Goal: Task Accomplishment & Management: Manage account settings

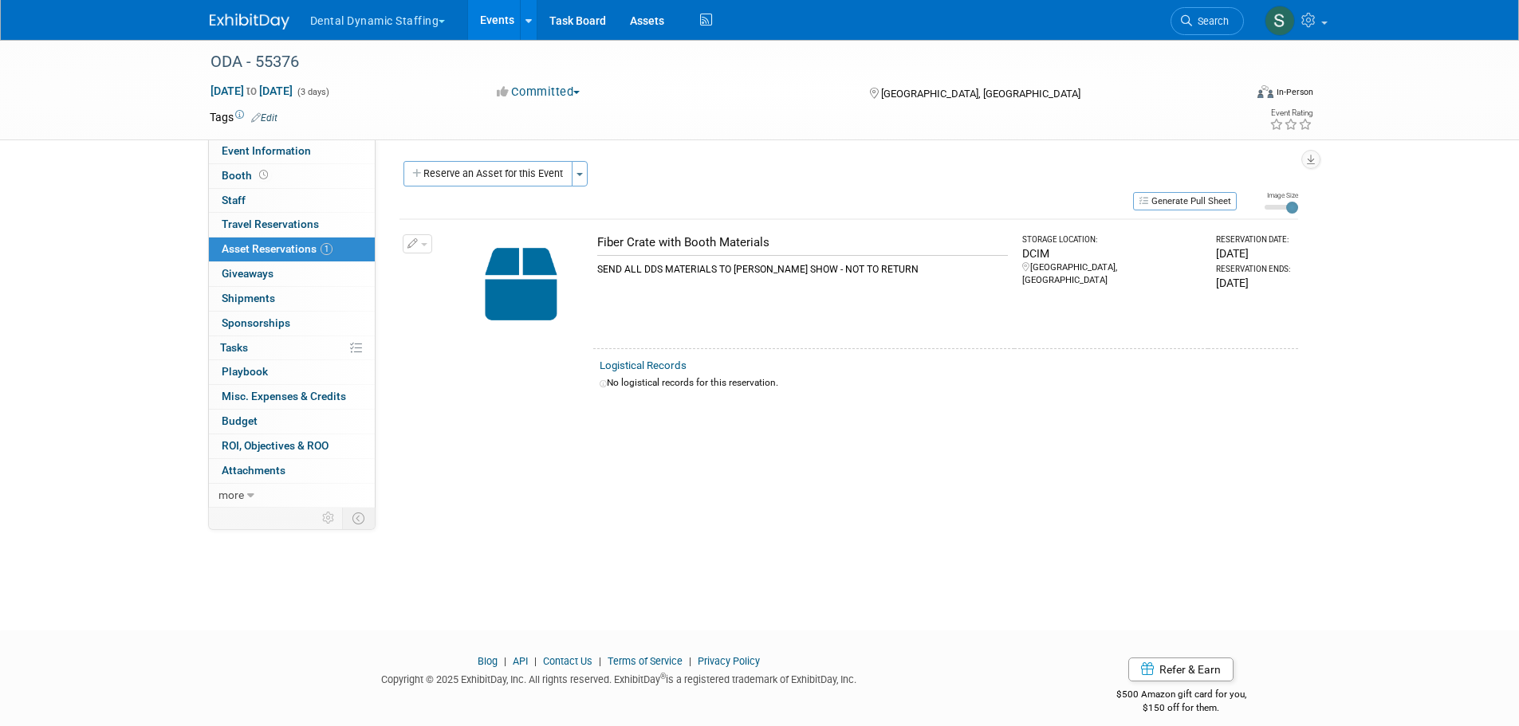
click at [407, 18] on button "Dental Dynamic Staffing" at bounding box center [387, 17] width 157 height 35
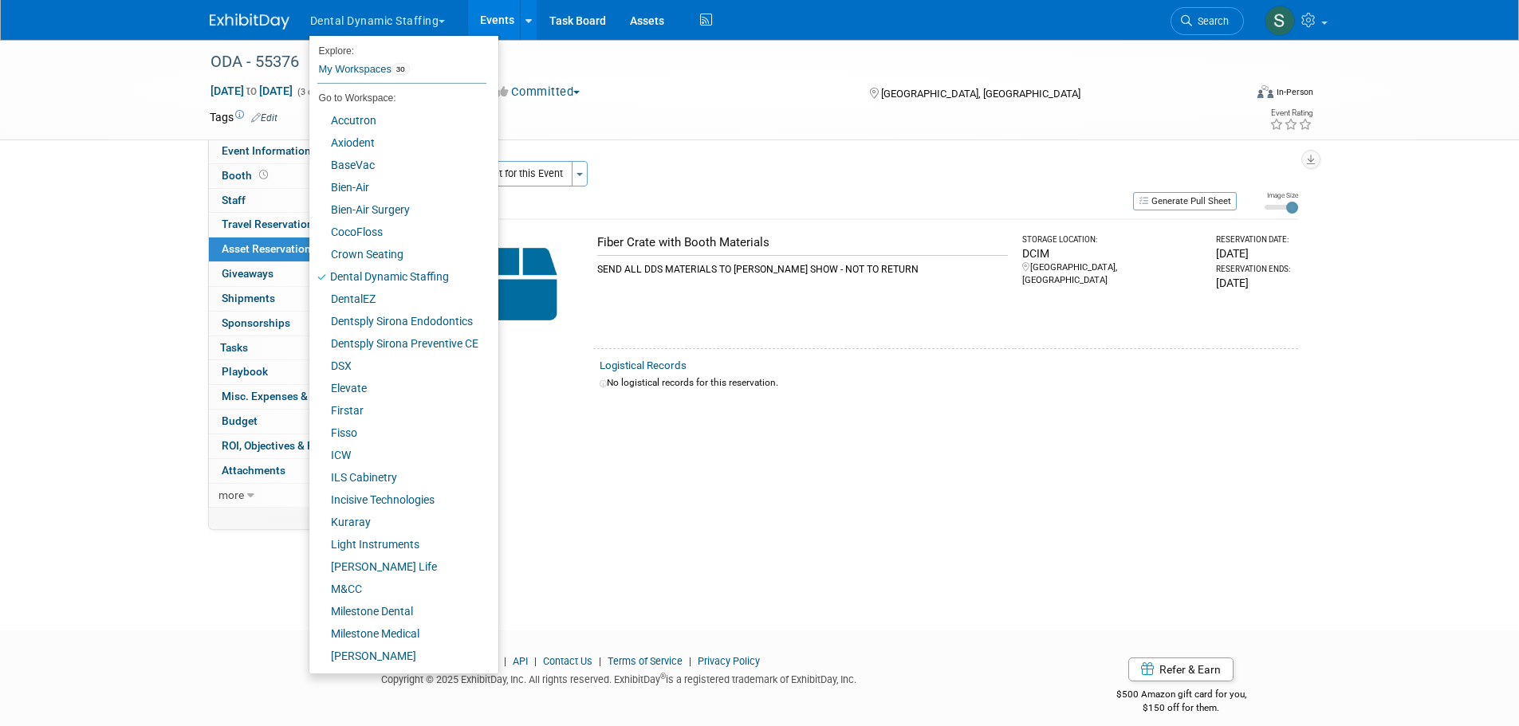
scroll to position [111, 0]
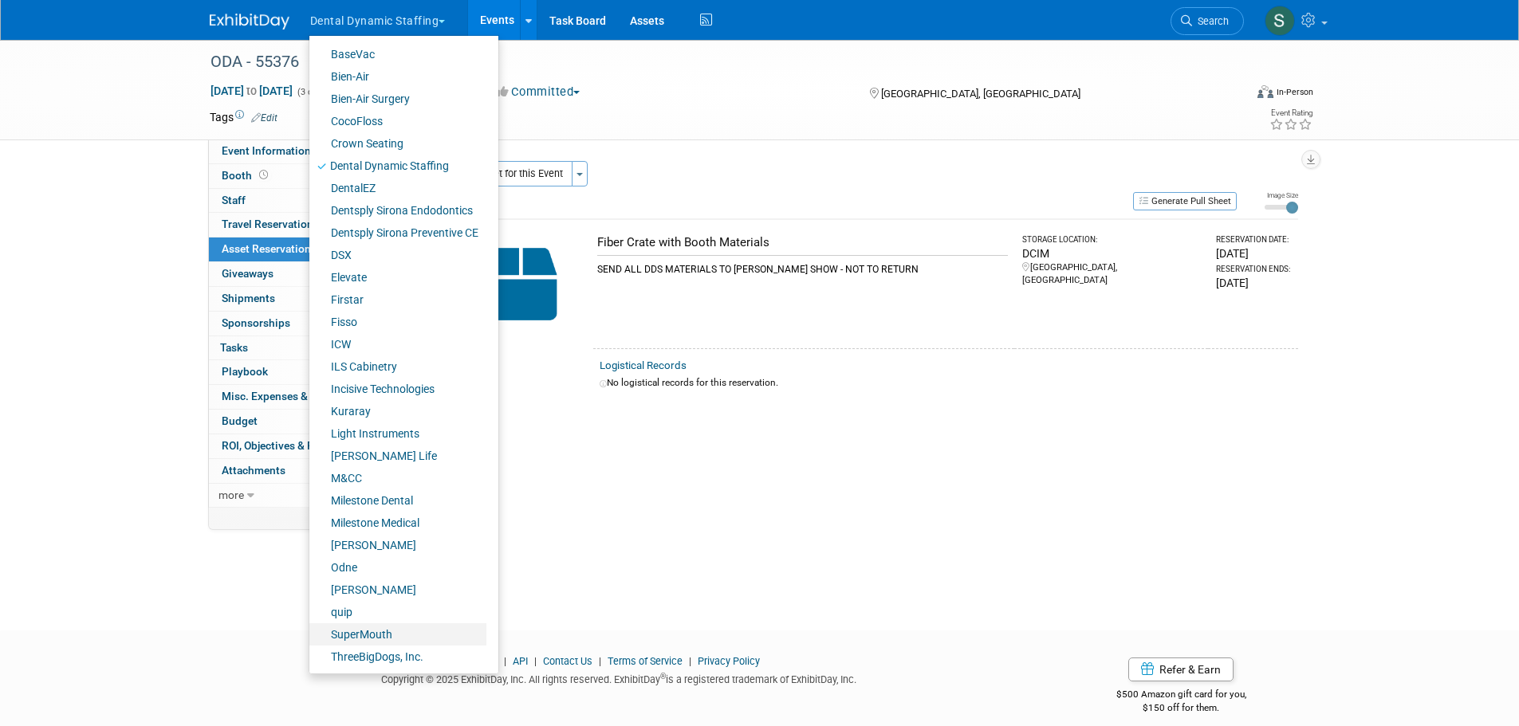
click at [393, 627] on link "SuperMouth" at bounding box center [397, 634] width 177 height 22
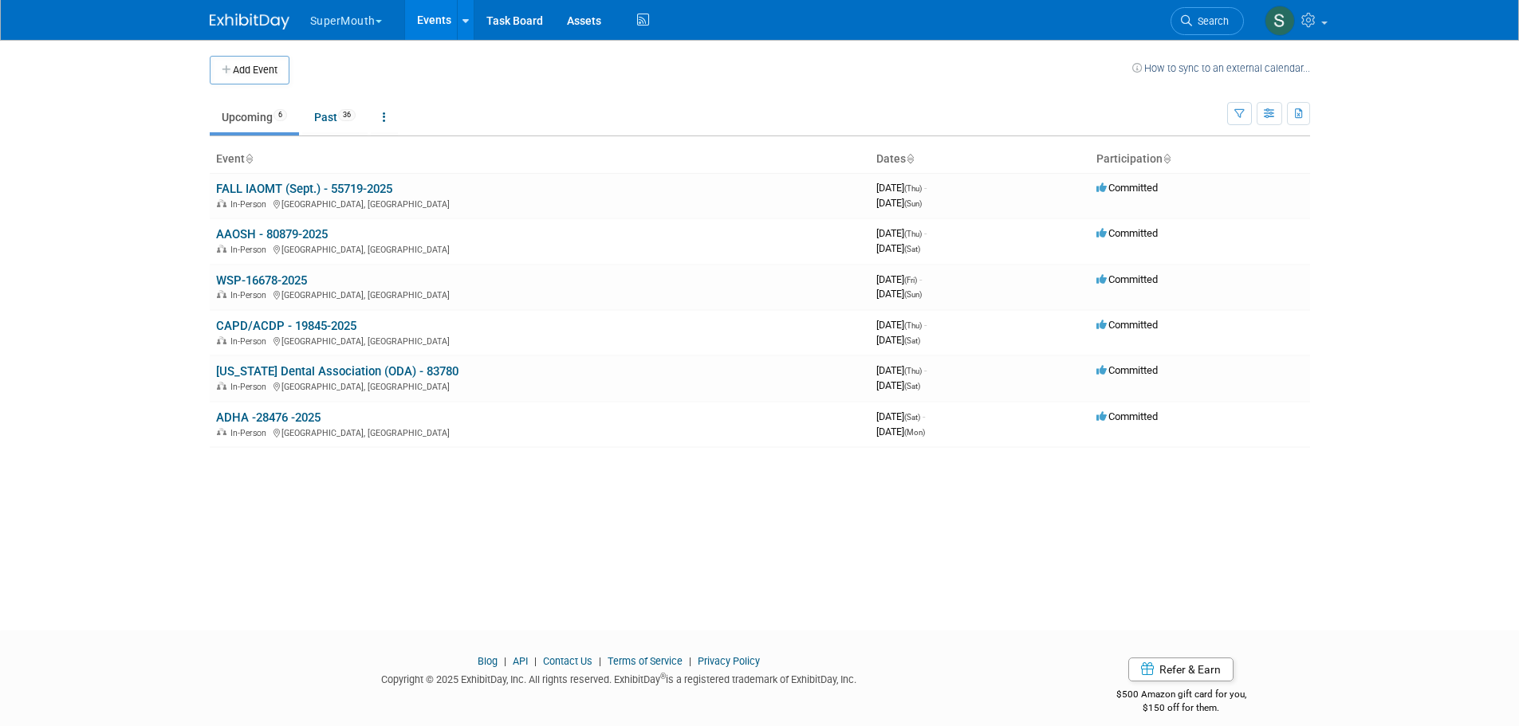
click at [289, 271] on td "WSP-16678-2025 In-Person San Diego, CA" at bounding box center [540, 287] width 660 height 45
click at [288, 279] on link "WSP-16678-2025" at bounding box center [261, 280] width 91 height 14
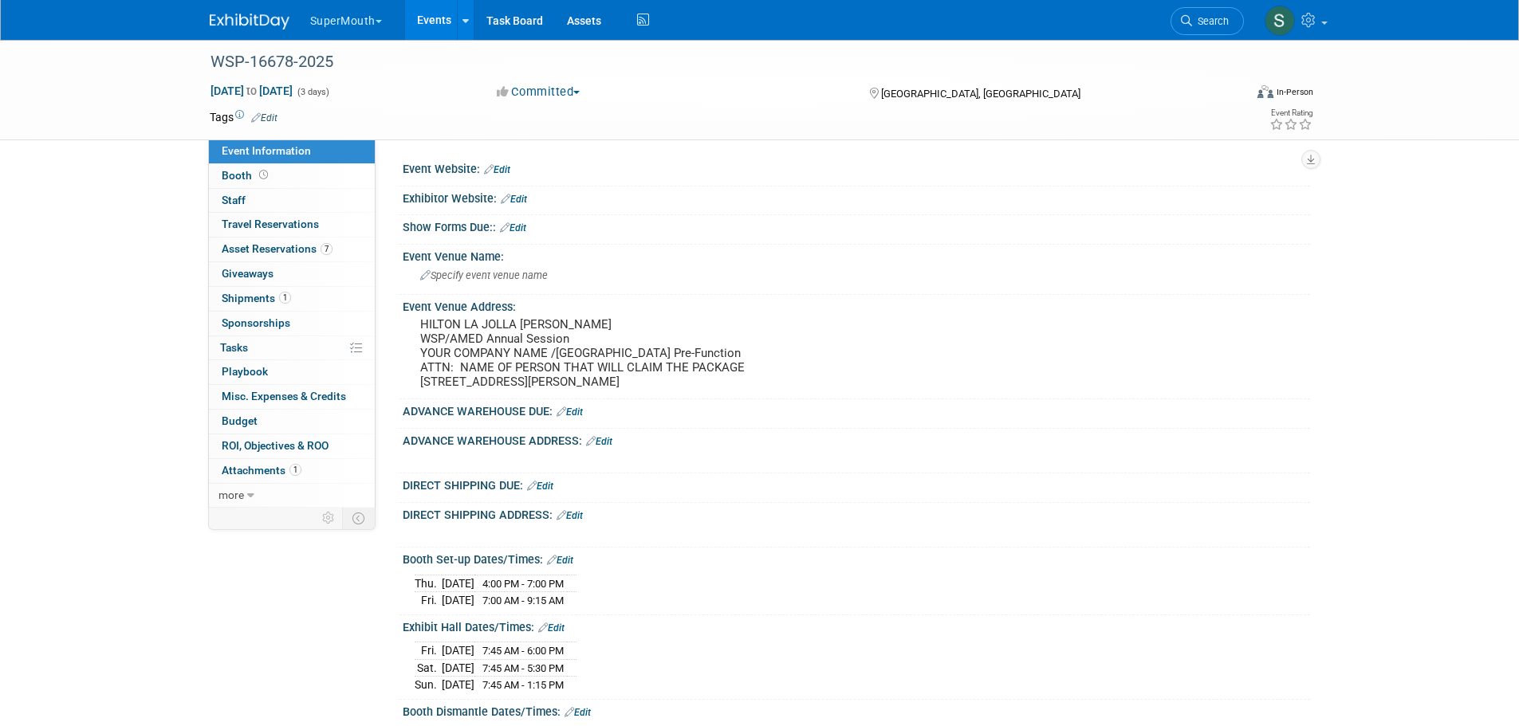
click at [426, 25] on link "Events" at bounding box center [434, 20] width 58 height 40
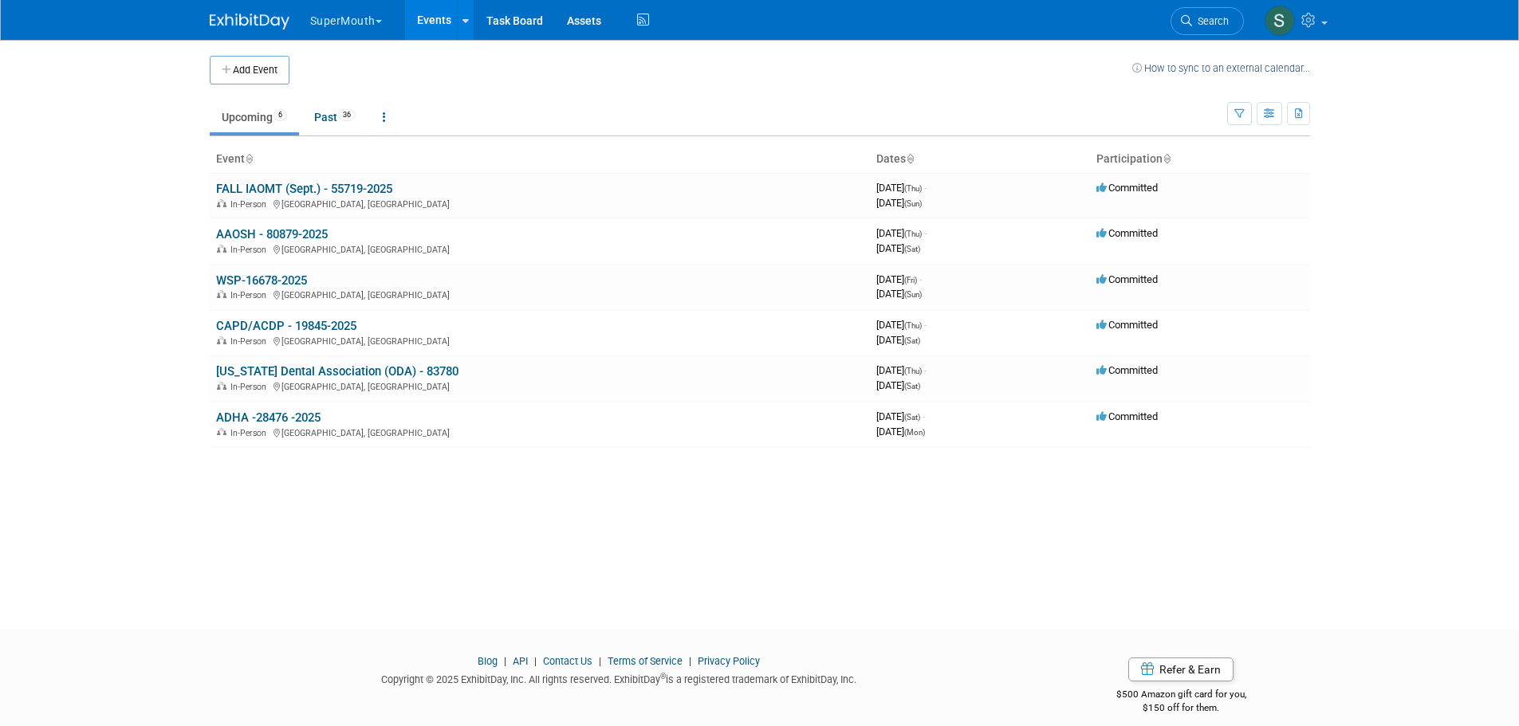
click at [371, 188] on link "FALL IAOMT (Sept.) - 55719-2025" at bounding box center [304, 189] width 176 height 14
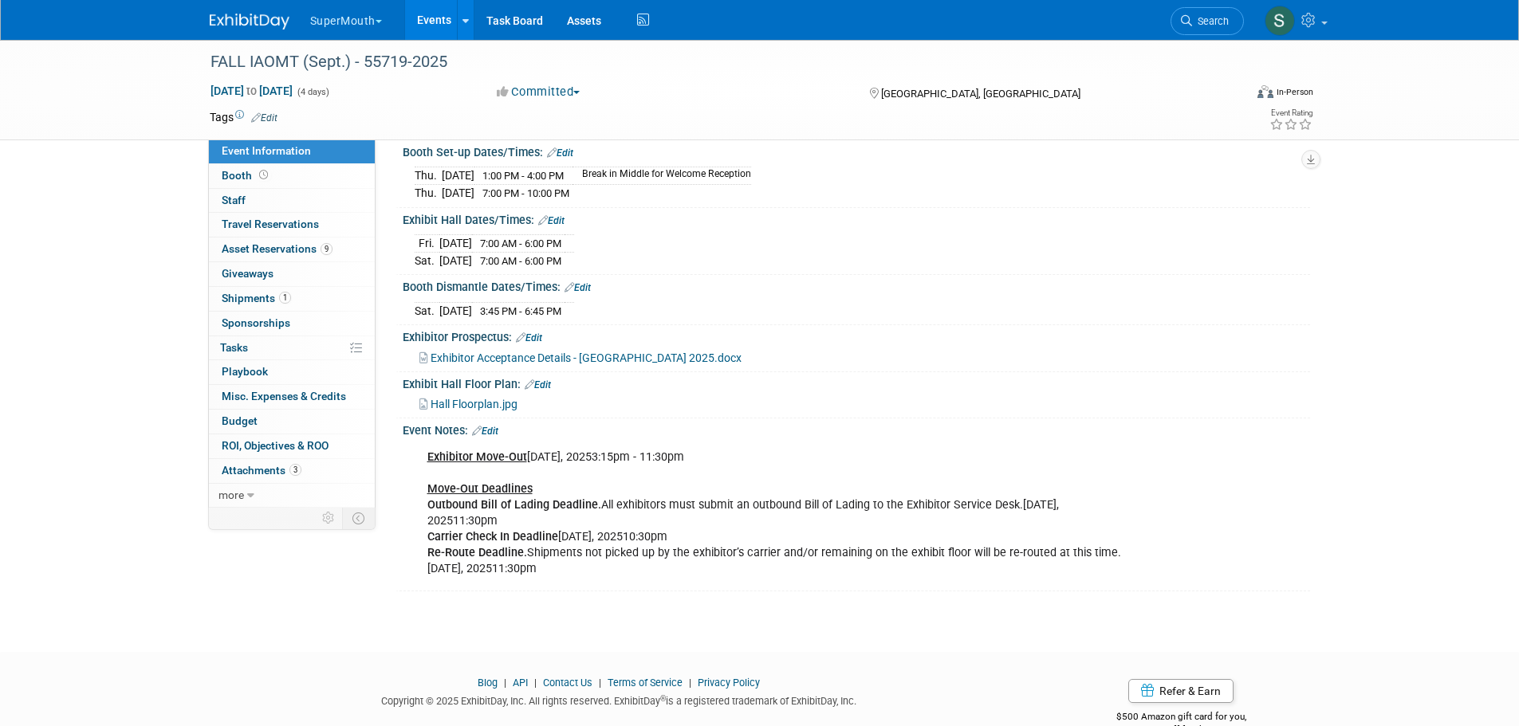
scroll to position [664, 0]
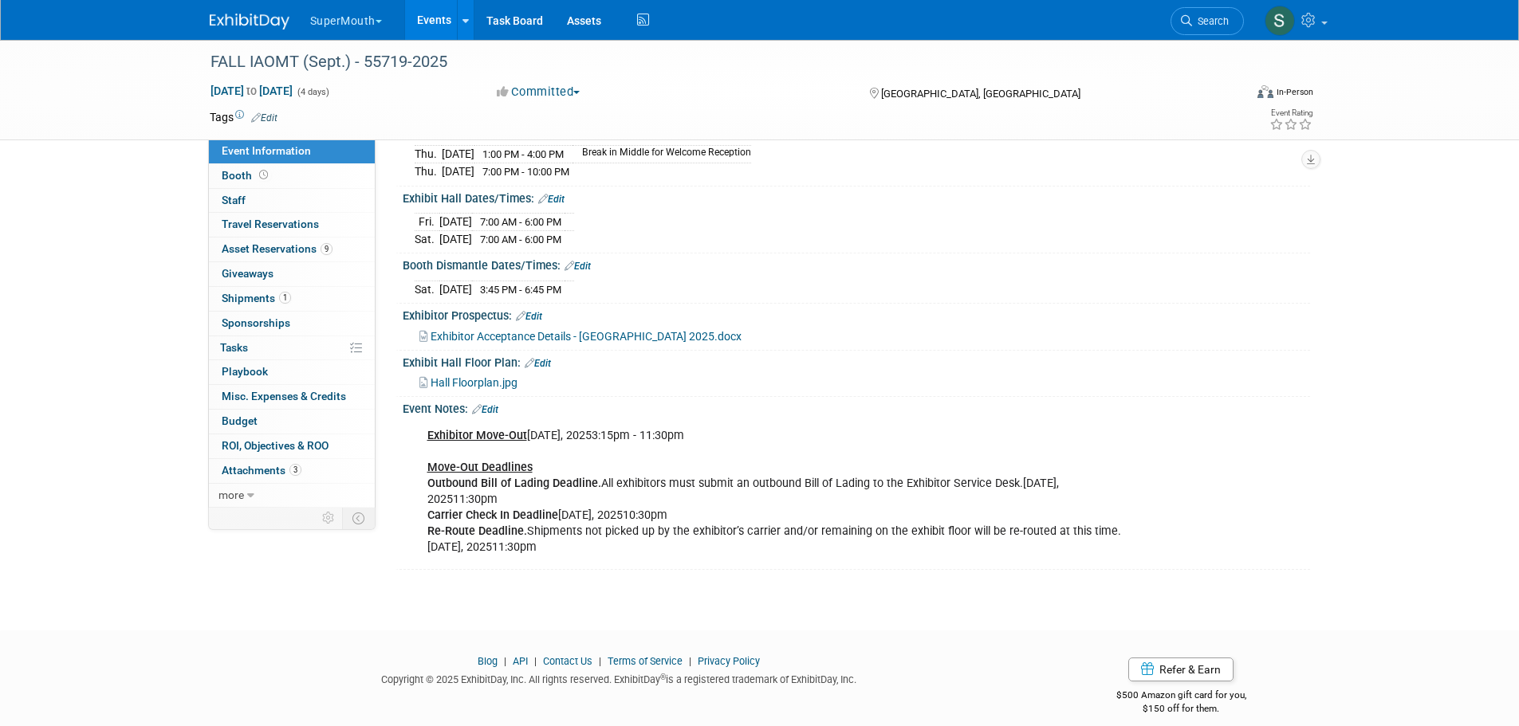
click at [577, 534] on div "Exhibitor Move-Out [DATE], 20253:15pm - 11:30pm Move-Out Deadlines Outbound Bil…" at bounding box center [775, 492] width 718 height 144
click at [493, 415] on link "Edit" at bounding box center [485, 409] width 26 height 11
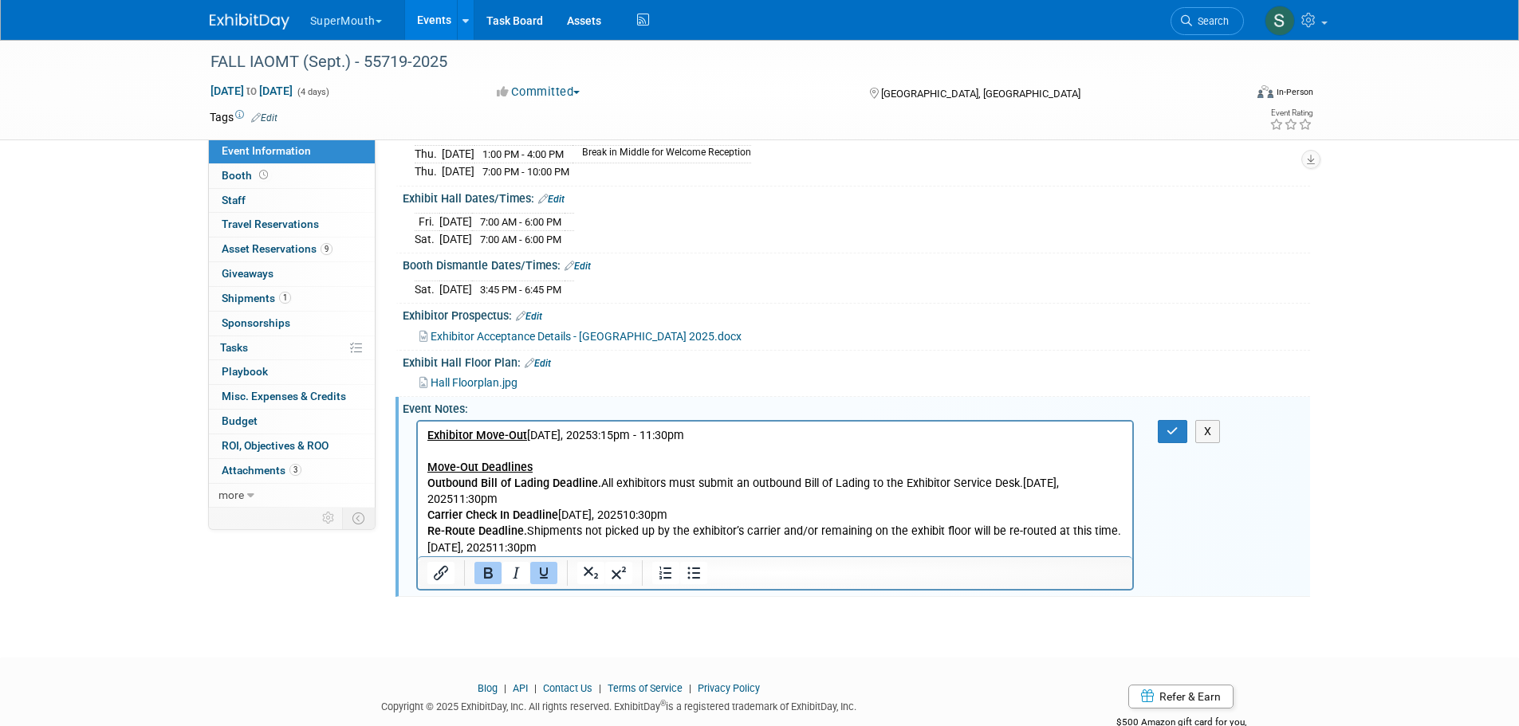
scroll to position [0, 0]
drag, startPoint x: 426, startPoint y: 433, endPoint x: 761, endPoint y: 425, distance: 334.9
click at [761, 425] on html "Exhibitor Move-Out [DATE], 20253:15pm - 11:30pm Move-Out Deadlines Outbound Bil…" at bounding box center [774, 488] width 715 height 135
drag, startPoint x: 750, startPoint y: 434, endPoint x: 706, endPoint y: 459, distance: 50.7
click at [706, 459] on p "Exhibitor Move-Out [DATE], 20253:15pm - 11:30pm Move-Out Deadlines Outbound Bil…" at bounding box center [774, 491] width 697 height 128
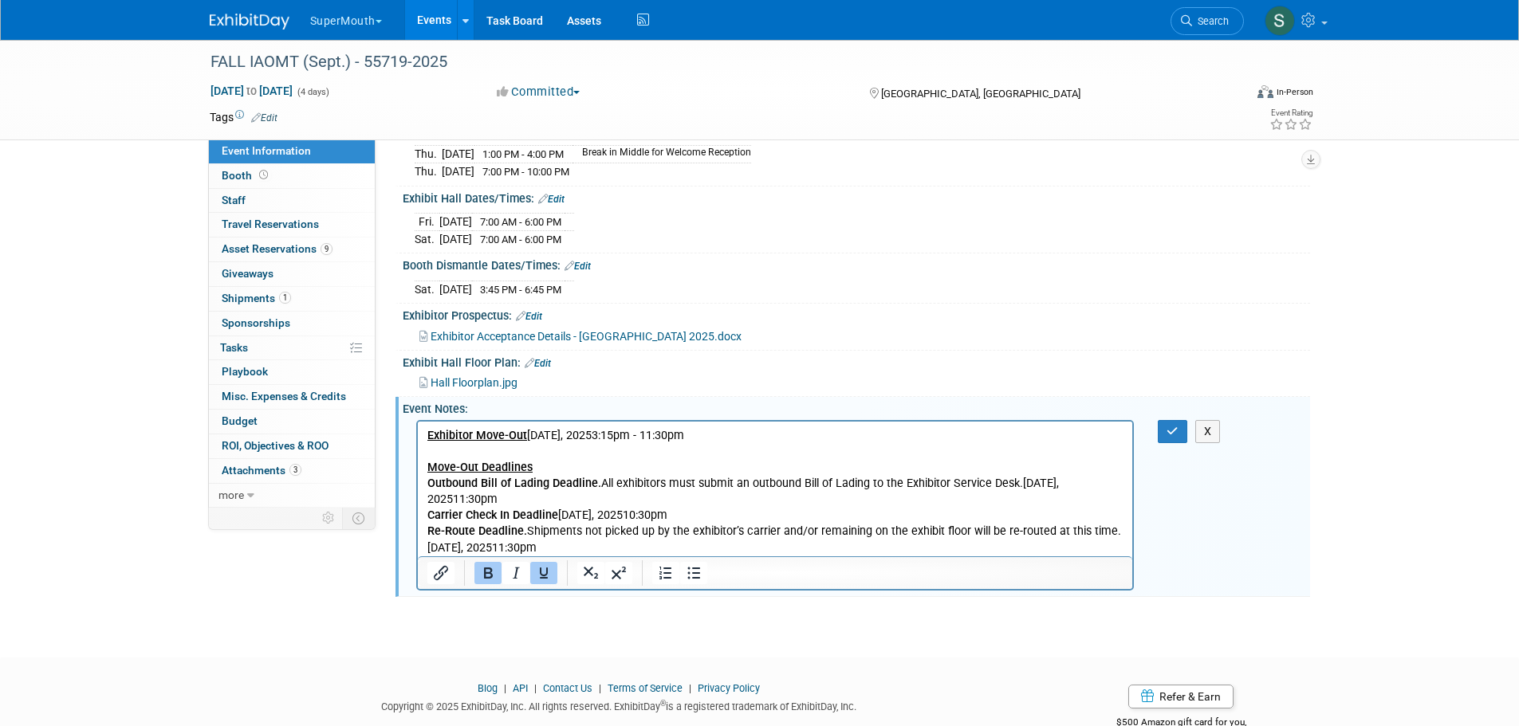
drag, startPoint x: 423, startPoint y: 434, endPoint x: 745, endPoint y: 460, distance: 323.1
click at [745, 460] on html "Exhibitor Move-Out [DATE], 20253:15pm - 11:30pm Move-Out Deadlines Outbound Bil…" at bounding box center [774, 488] width 715 height 135
click at [426, 435] on u "Exhibitor Move-Out" at bounding box center [476, 435] width 100 height 14
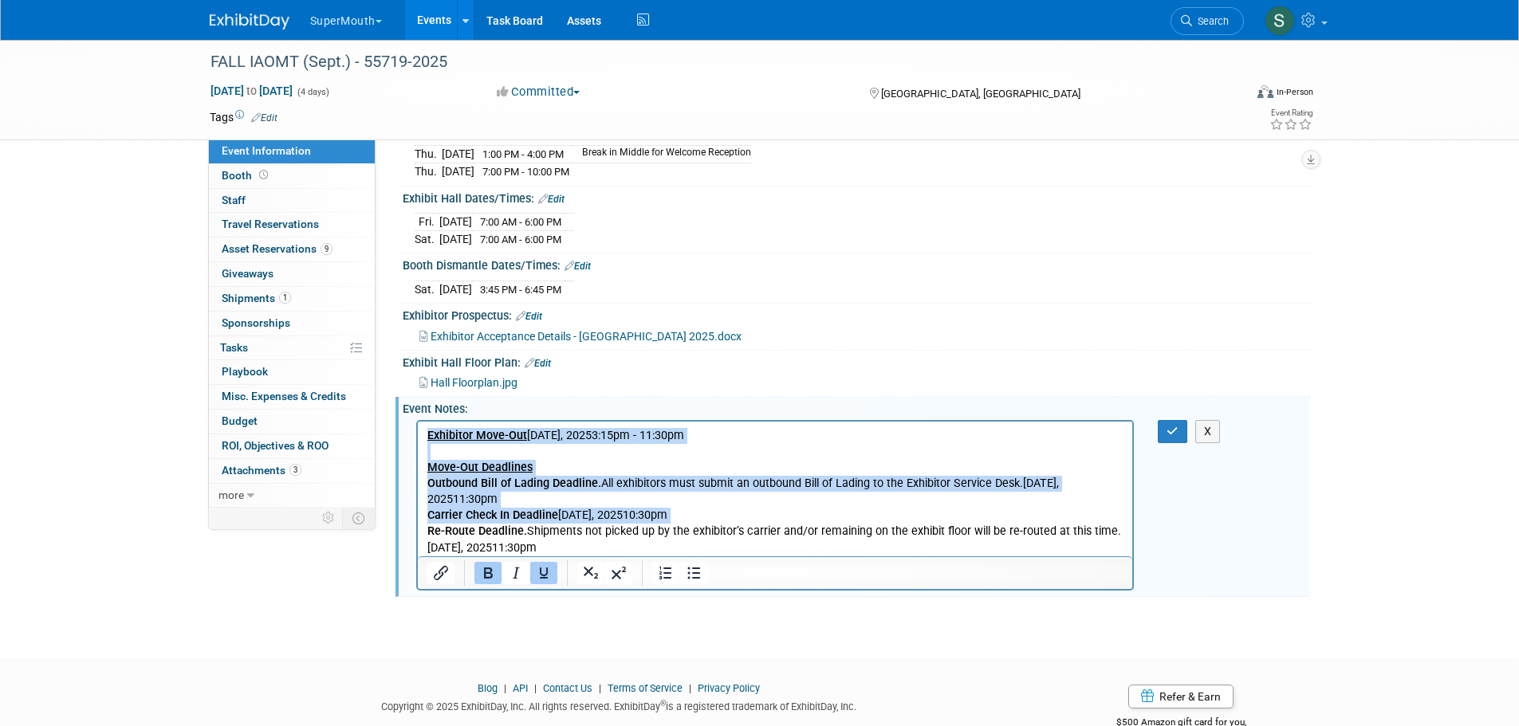
drag, startPoint x: 426, startPoint y: 435, endPoint x: 777, endPoint y: 508, distance: 358.2
click at [777, 508] on p "Exhibitor Move-Out [DATE], 20253:15pm - 11:30pm Move-Out Deadlines Outbound Bil…" at bounding box center [774, 491] width 697 height 128
copy p "Exhibitor Move-Out [DATE], 20253:15pm - 11:30pm Move-Out Deadlines Outbound Bil…"
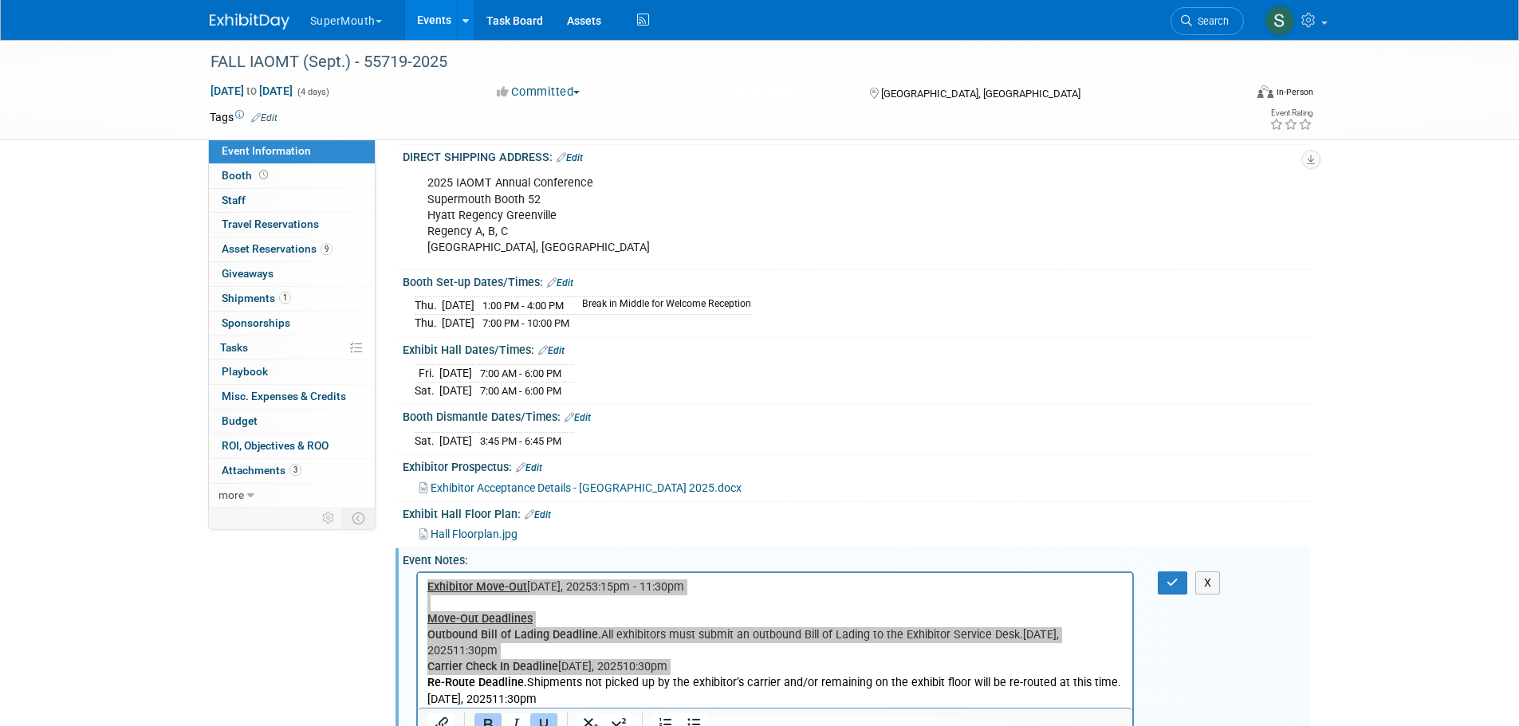
scroll to position [478, 0]
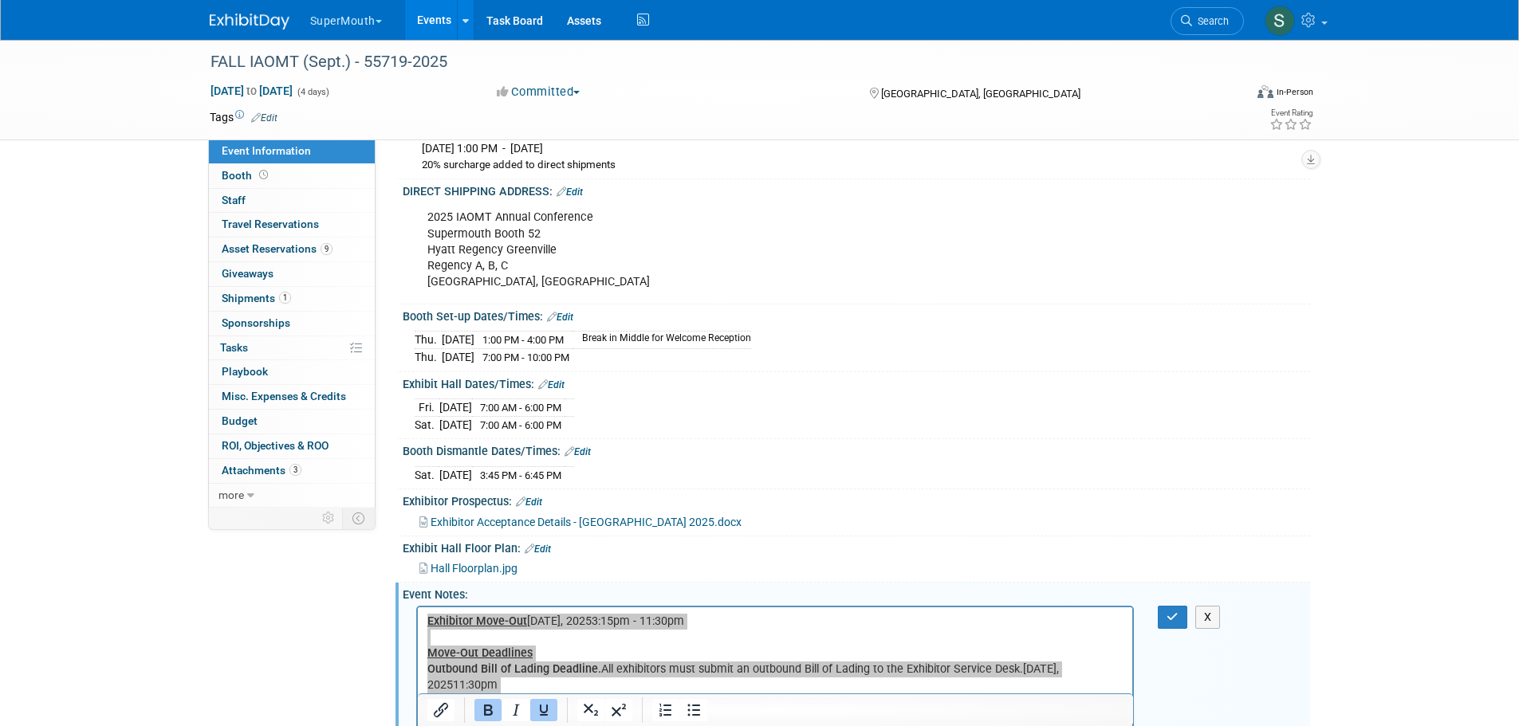
click at [500, 281] on div "2025 IAOMT Annual Conference Supermouth Booth 52 Hyatt Regency Greenville Regen…" at bounding box center [775, 250] width 718 height 96
click at [434, 233] on div "2025 IAOMT Annual Conference Supermouth Booth 52 Hyatt Regency Greenville Regen…" at bounding box center [775, 250] width 718 height 96
drag, startPoint x: 427, startPoint y: 233, endPoint x: 522, endPoint y: 291, distance: 111.3
click at [522, 291] on div "2025 IAOMT Annual Conference Supermouth Booth 52 Hyatt Regency Greenville Regen…" at bounding box center [775, 250] width 718 height 96
copy div "2025 IAOMT Annual Conference Supermouth Booth 52 Hyatt Regency Greenville Regen…"
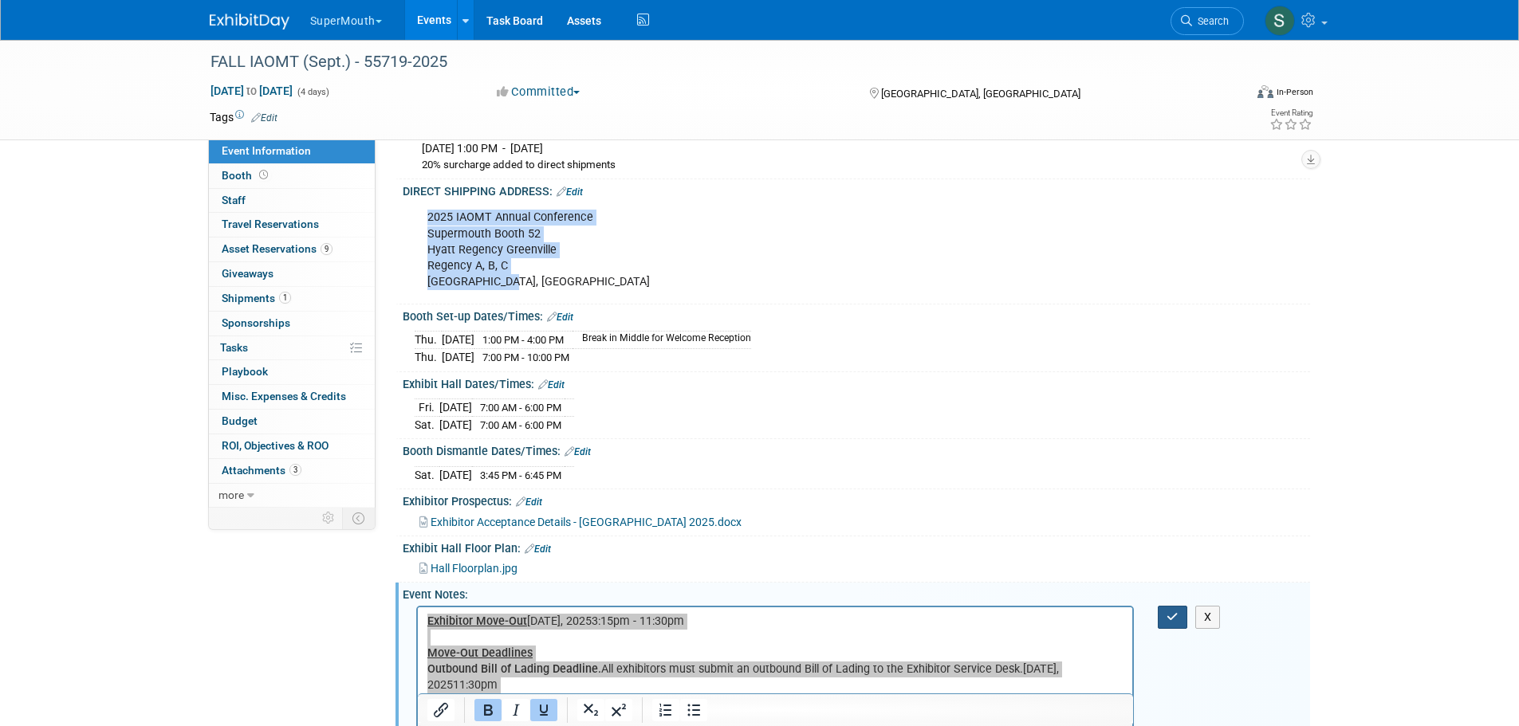
click at [1170, 618] on button "button" at bounding box center [1172, 617] width 29 height 23
